Goal: Task Accomplishment & Management: Complete application form

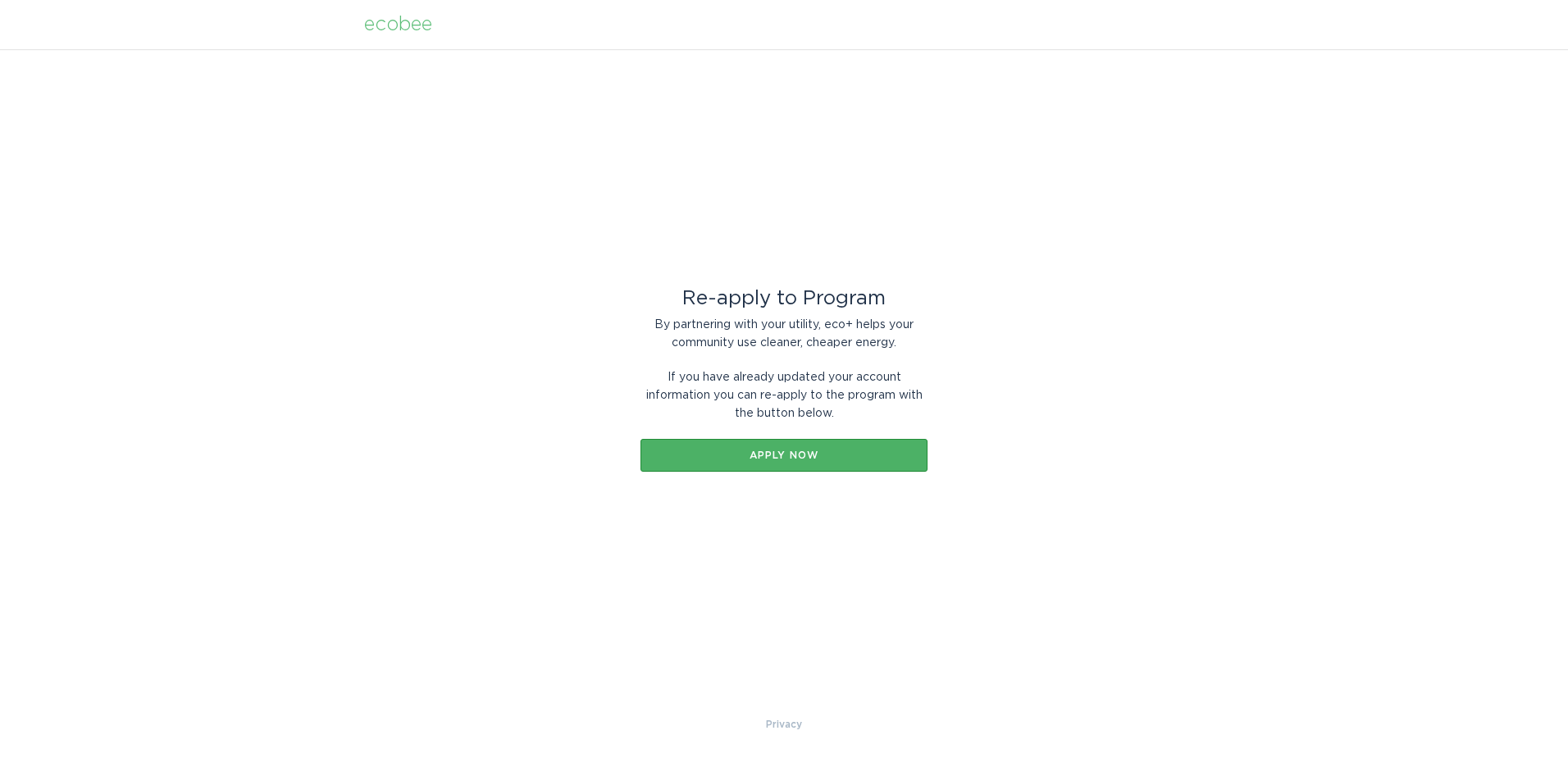
click at [831, 451] on div "Apply now" at bounding box center [784, 456] width 271 height 10
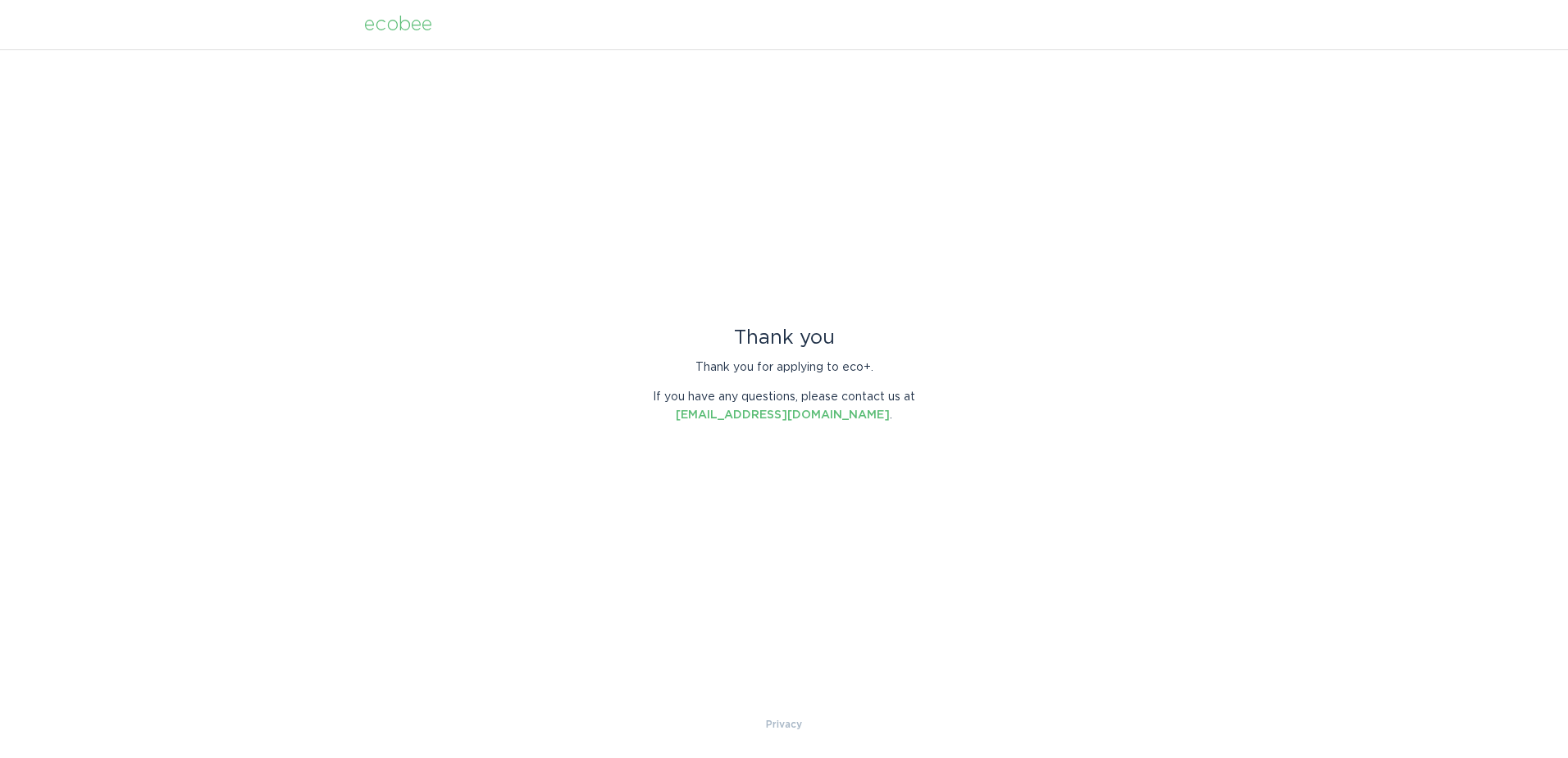
click at [784, 337] on div "Thank you" at bounding box center [784, 338] width 287 height 18
click at [769, 411] on link "energyservices@ecobee.com" at bounding box center [783, 415] width 214 height 11
click at [495, 299] on div "Thank you Thank you for applying to eco+. If you have any questions, please con…" at bounding box center [784, 382] width 1568 height 666
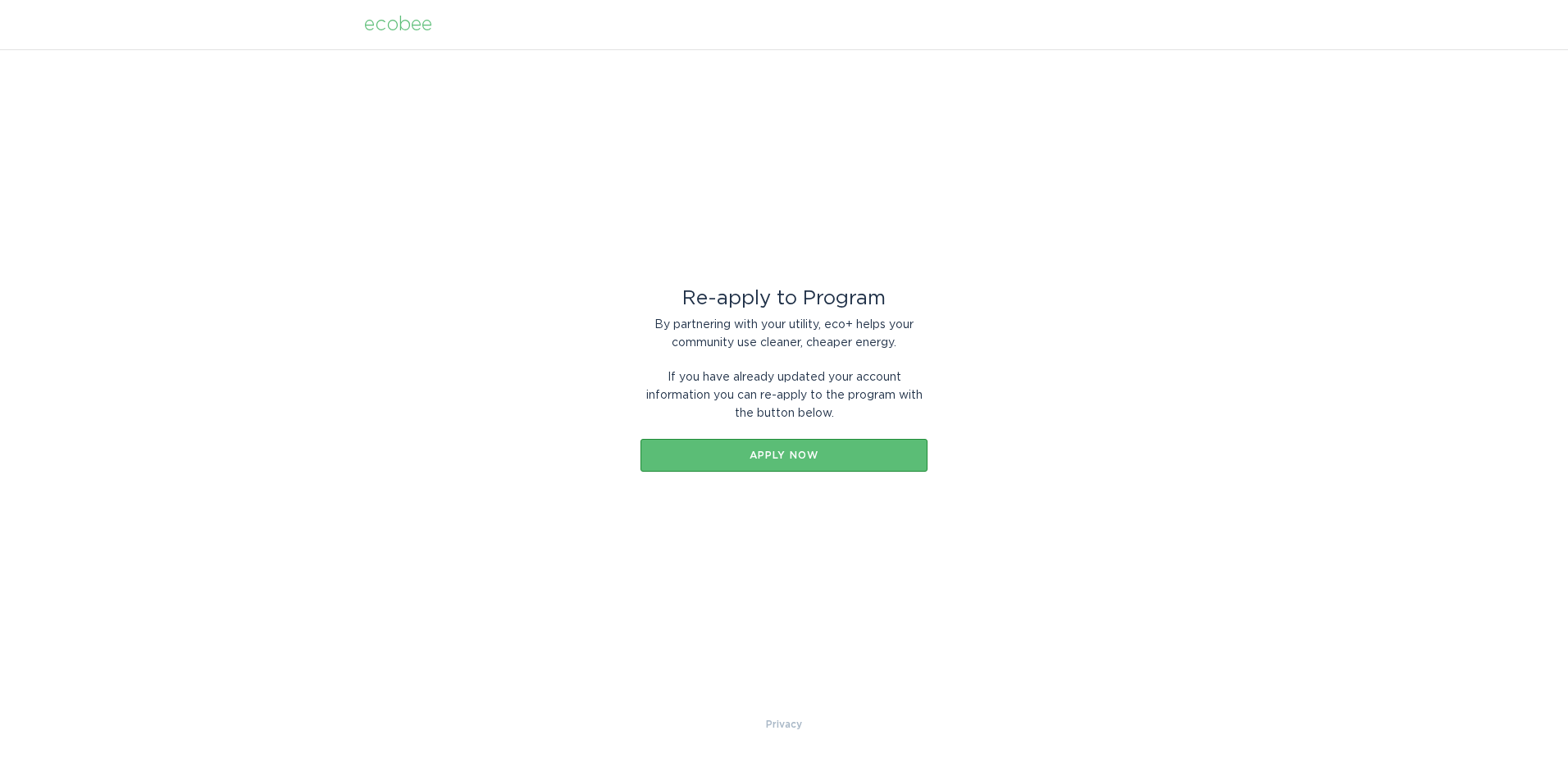
click at [404, 27] on div "ecobee" at bounding box center [398, 24] width 68 height 18
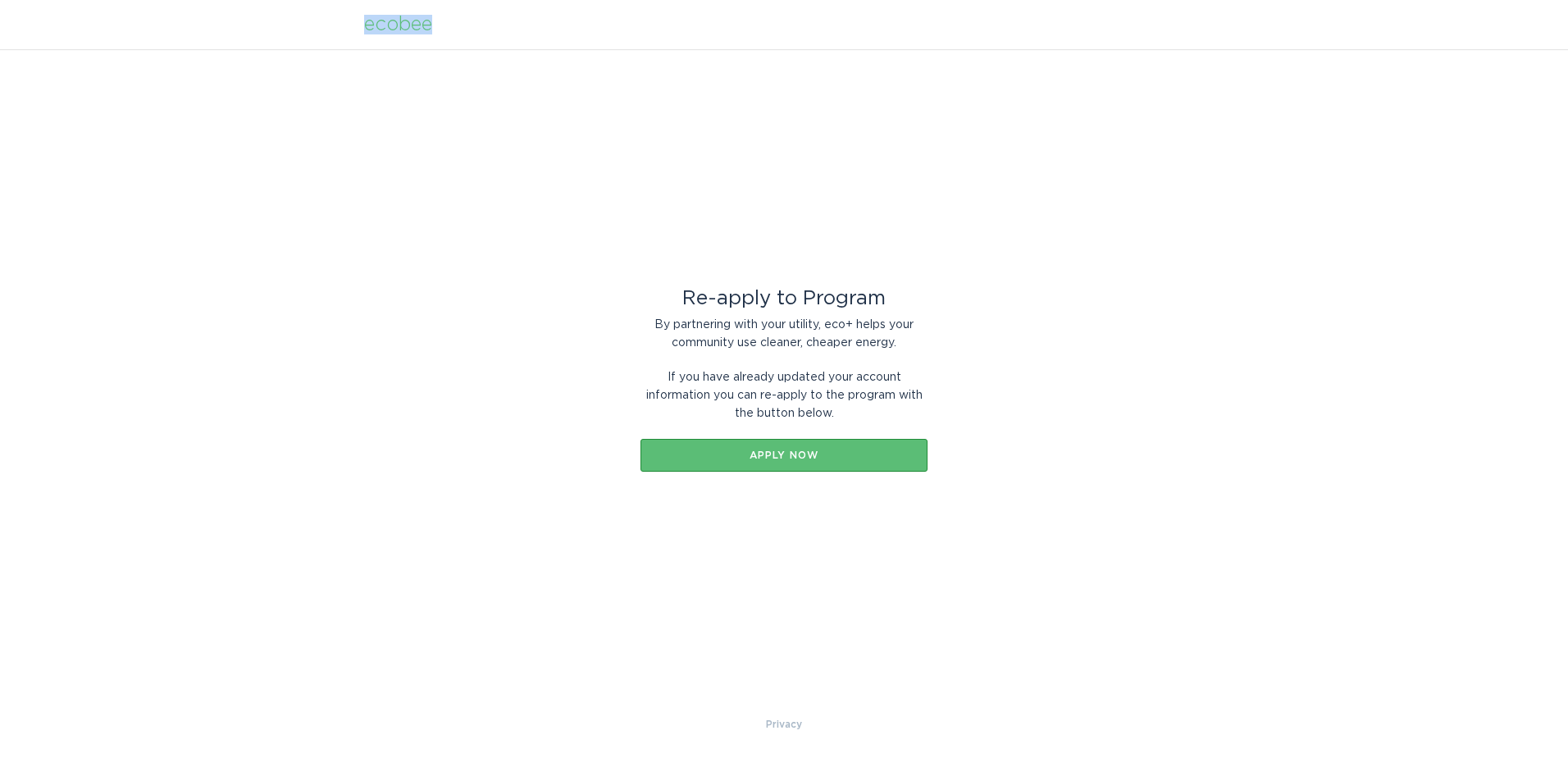
click at [404, 27] on div "ecobee" at bounding box center [398, 24] width 68 height 18
drag, startPoint x: 404, startPoint y: 27, endPoint x: 391, endPoint y: 21, distance: 14.3
click at [391, 27] on div "ecobee" at bounding box center [398, 24] width 68 height 18
